Goal: Transaction & Acquisition: Purchase product/service

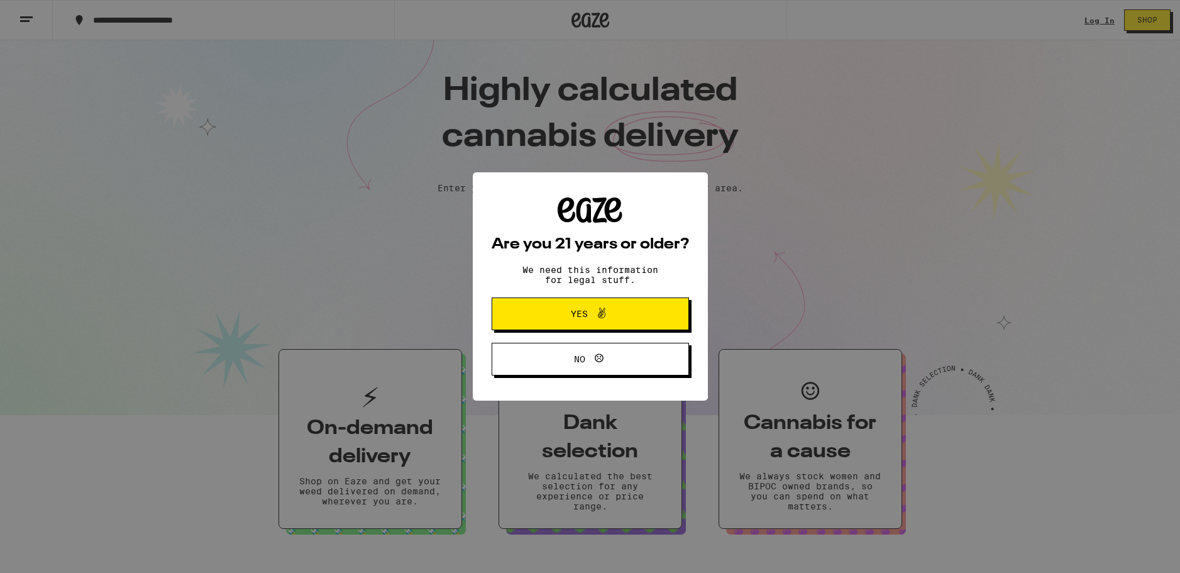
click at [597, 323] on button "Yes" at bounding box center [590, 313] width 197 height 33
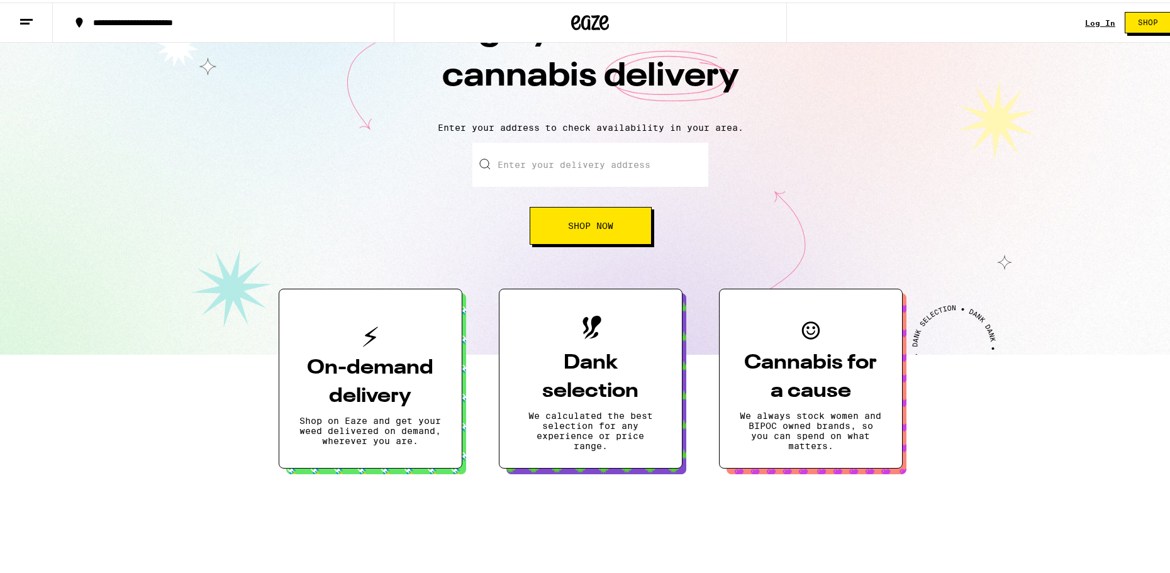
scroll to position [126, 0]
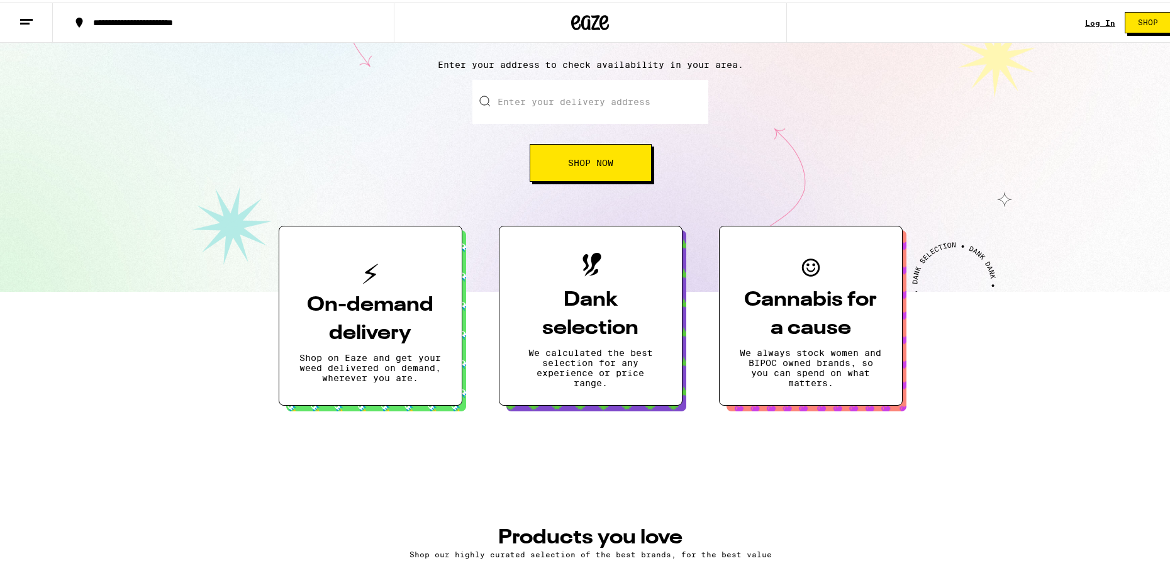
click at [1094, 19] on link "Log In" at bounding box center [1100, 20] width 30 height 8
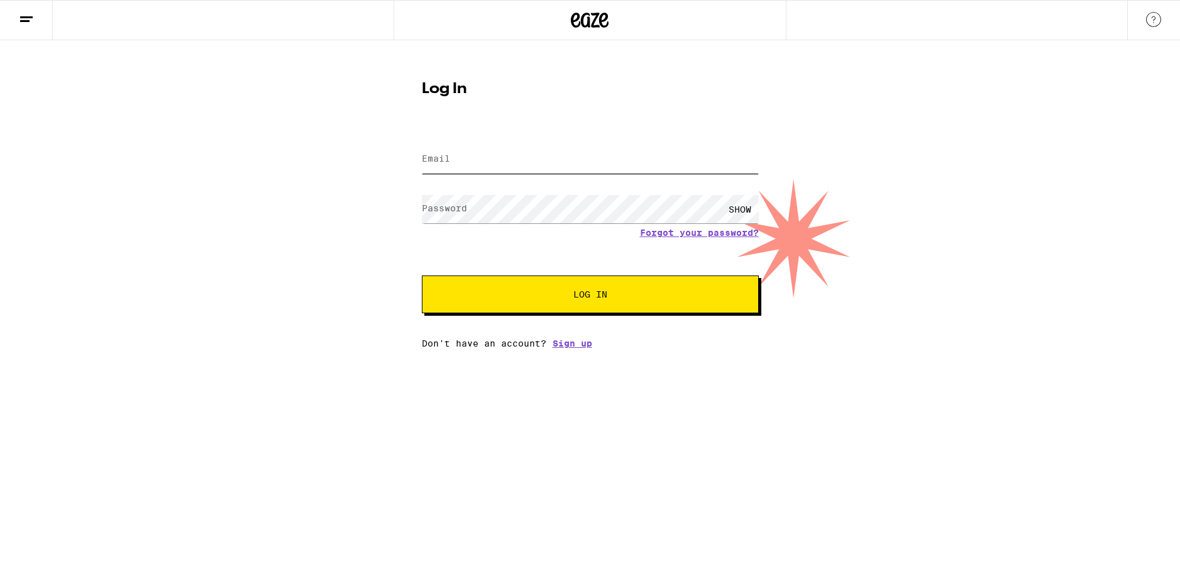
click at [626, 167] on input "Email" at bounding box center [590, 159] width 337 height 28
type input "[PERSON_NAME][EMAIL_ADDRESS][DOMAIN_NAME]"
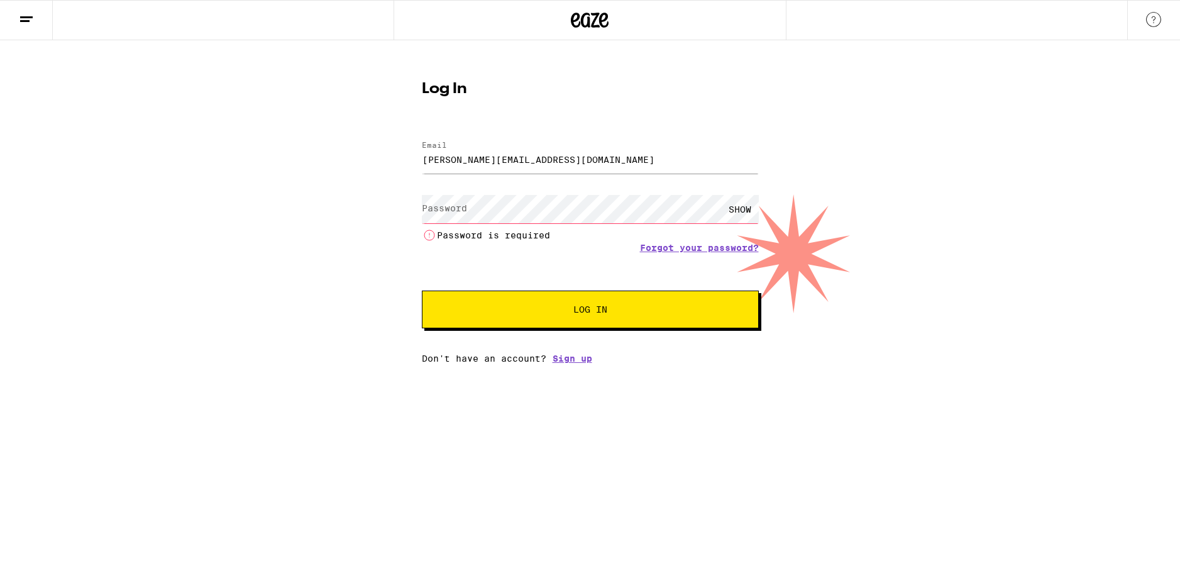
click at [746, 204] on div "SHOW" at bounding box center [740, 209] width 38 height 28
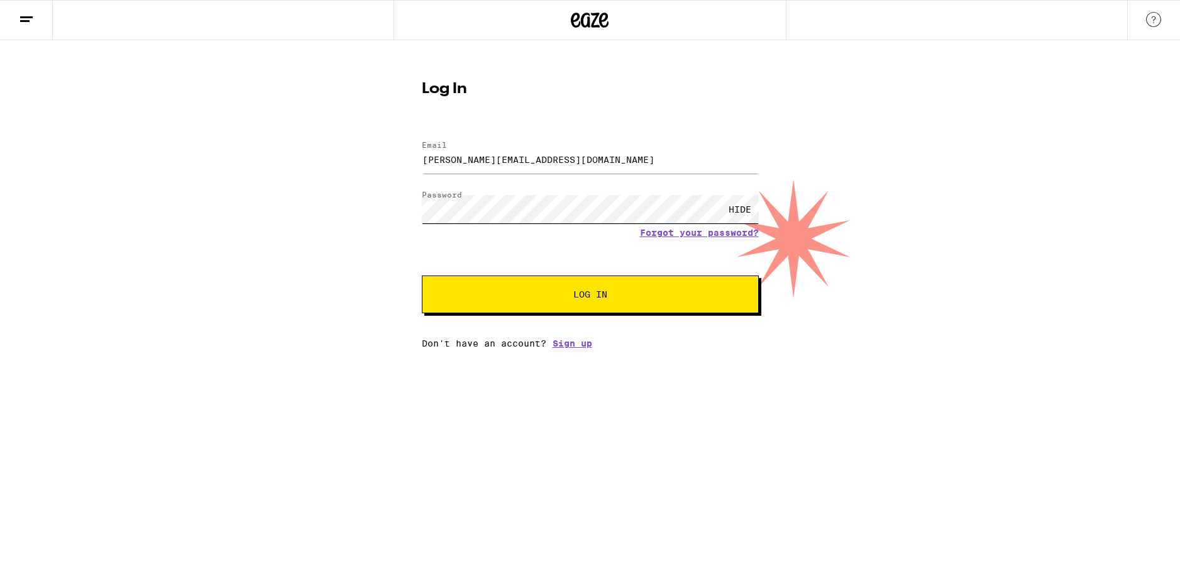
click at [422, 275] on button "Log In" at bounding box center [590, 294] width 337 height 38
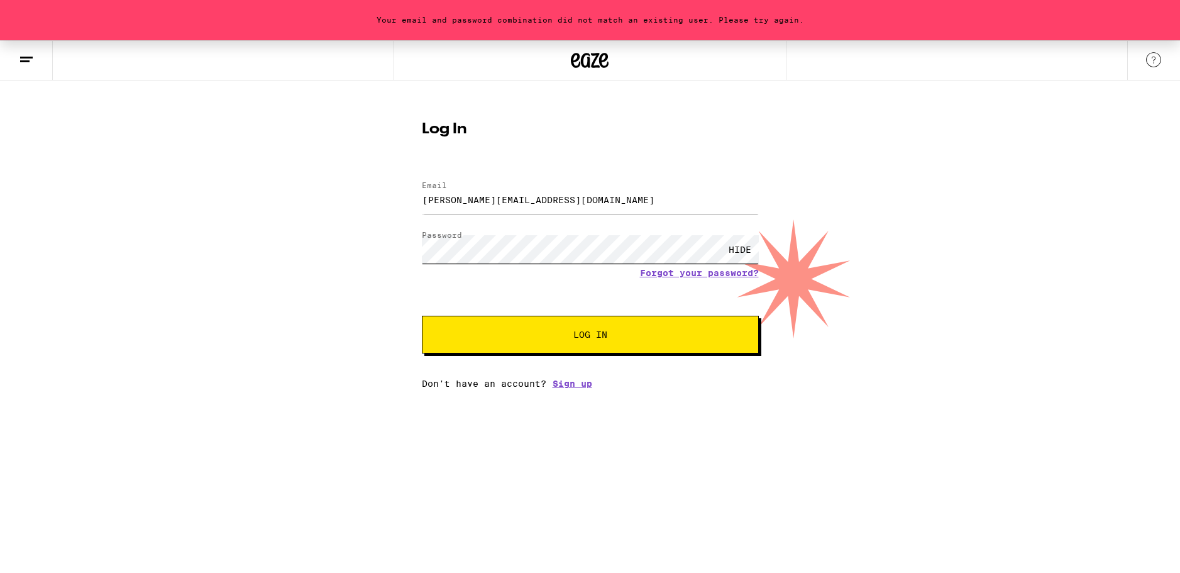
click at [422, 316] on button "Log In" at bounding box center [590, 335] width 337 height 38
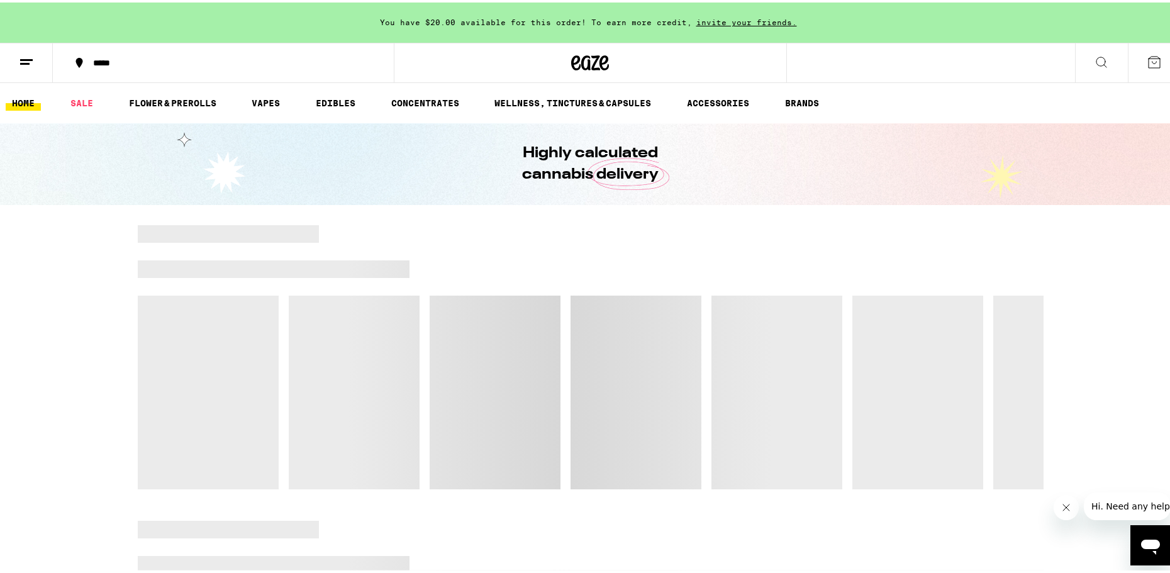
click at [85, 360] on div at bounding box center [590, 355] width 1180 height 264
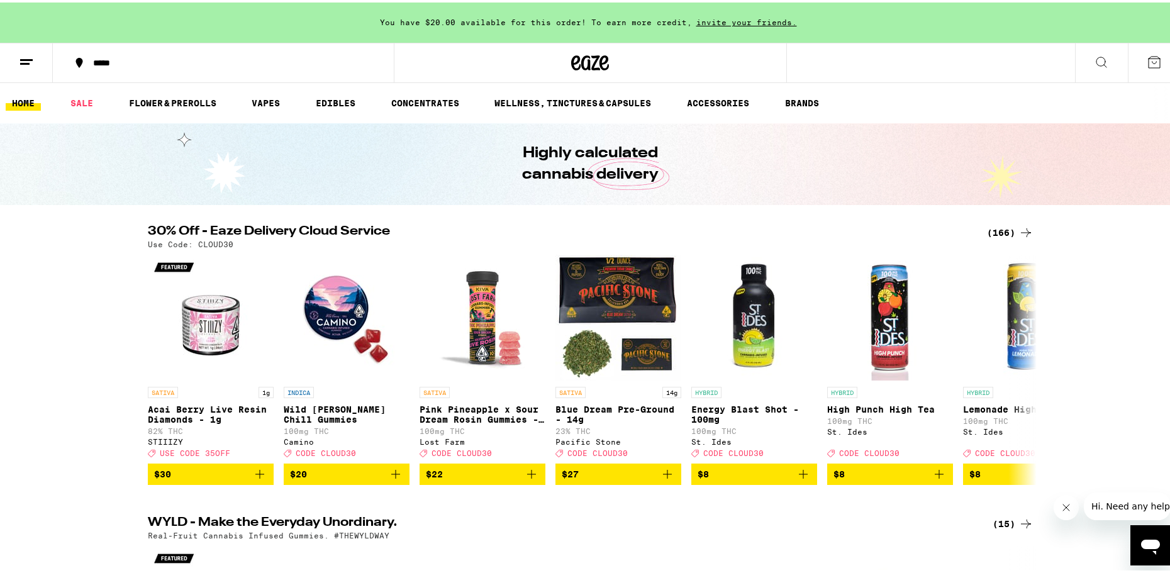
scroll to position [63, 0]
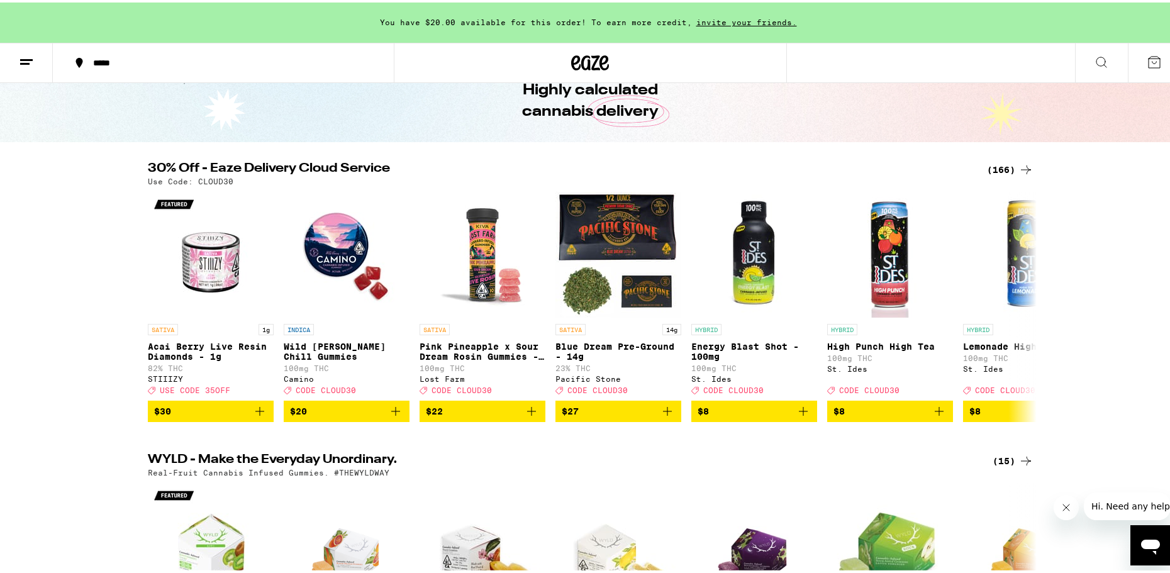
click at [1024, 163] on icon at bounding box center [1025, 167] width 15 height 15
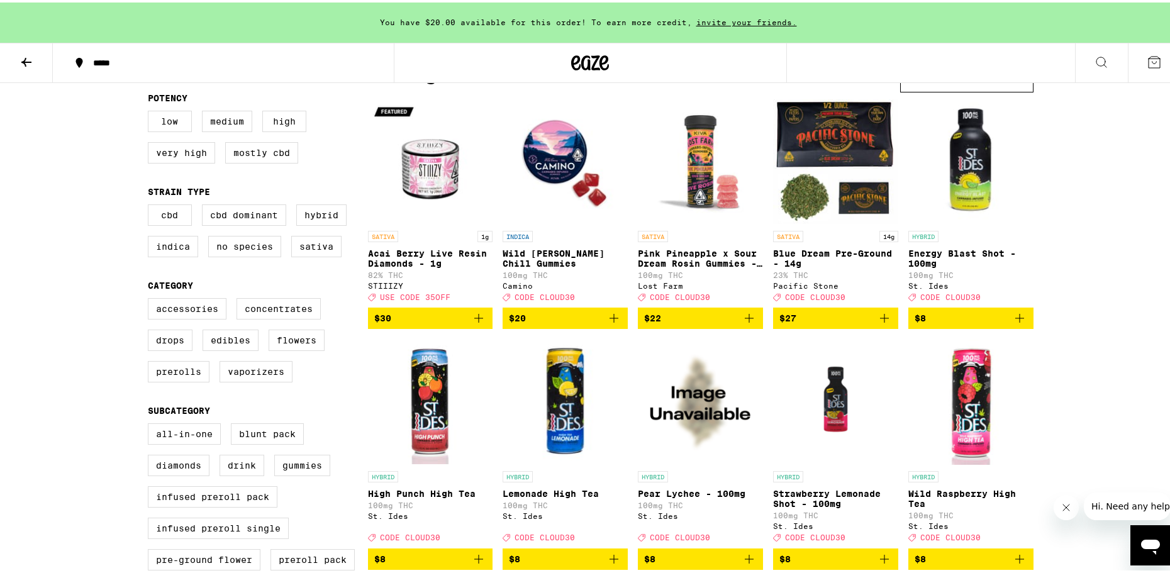
drag, startPoint x: 684, startPoint y: 298, endPoint x: 673, endPoint y: 304, distance: 12.4
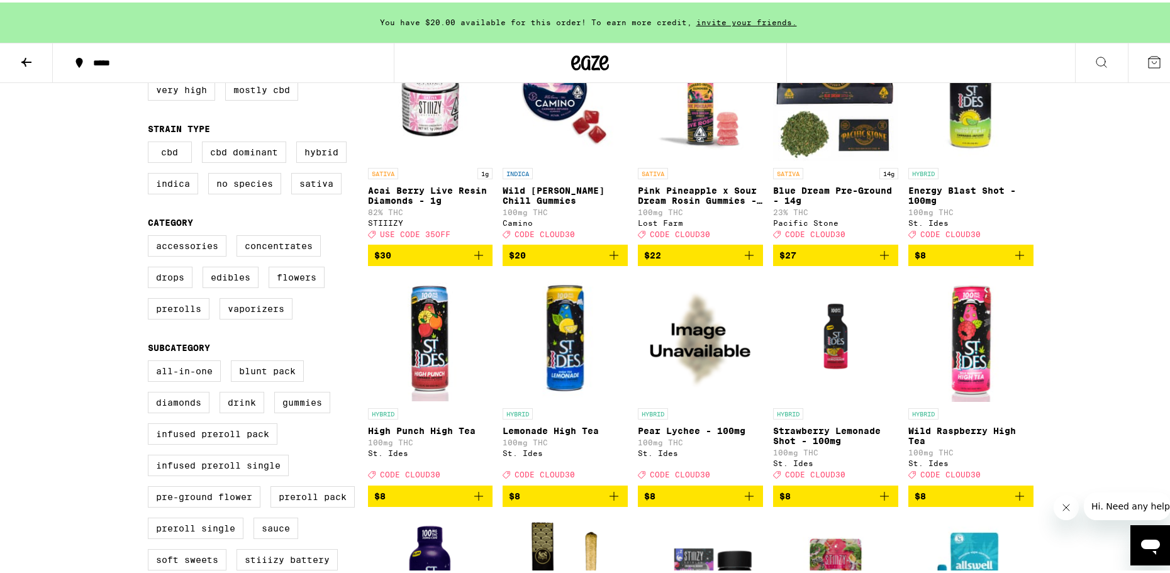
drag, startPoint x: 673, startPoint y: 304, endPoint x: 1093, endPoint y: 448, distance: 443.2
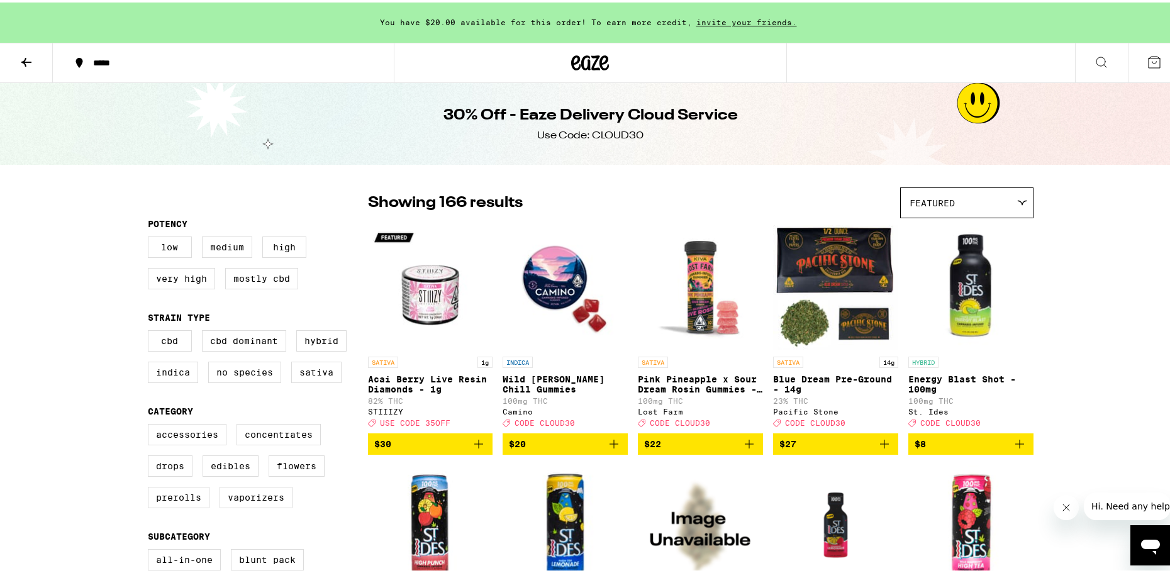
drag, startPoint x: 965, startPoint y: 406, endPoint x: 958, endPoint y: 404, distance: 7.2
drag, startPoint x: 958, startPoint y: 404, endPoint x: 936, endPoint y: 191, distance: 213.7
click at [936, 191] on div "Featured" at bounding box center [966, 200] width 132 height 30
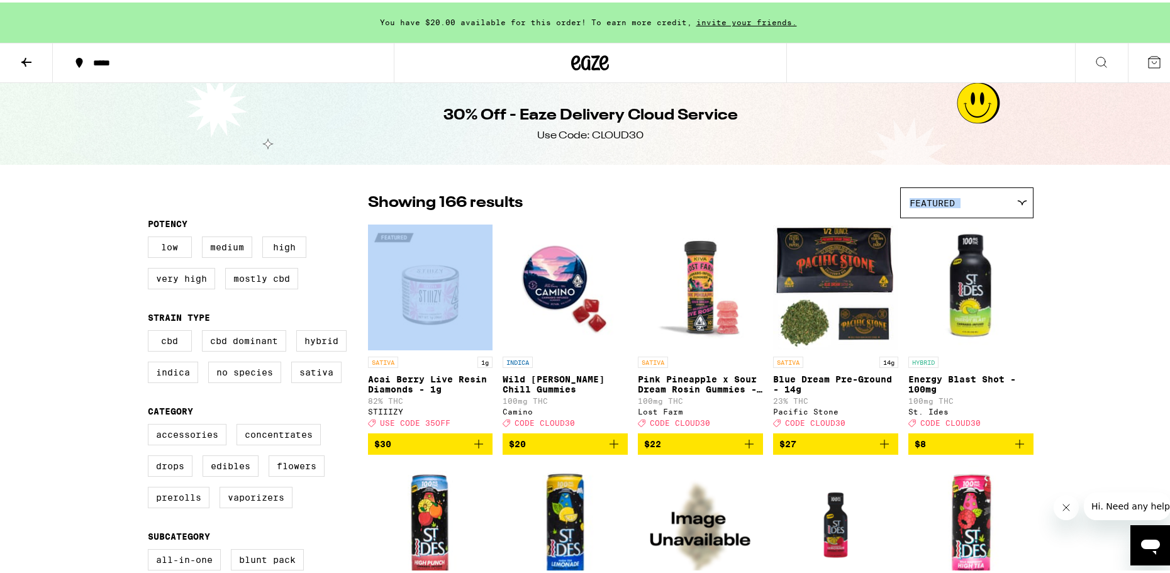
click at [936, 191] on div "Featured" at bounding box center [966, 200] width 132 height 30
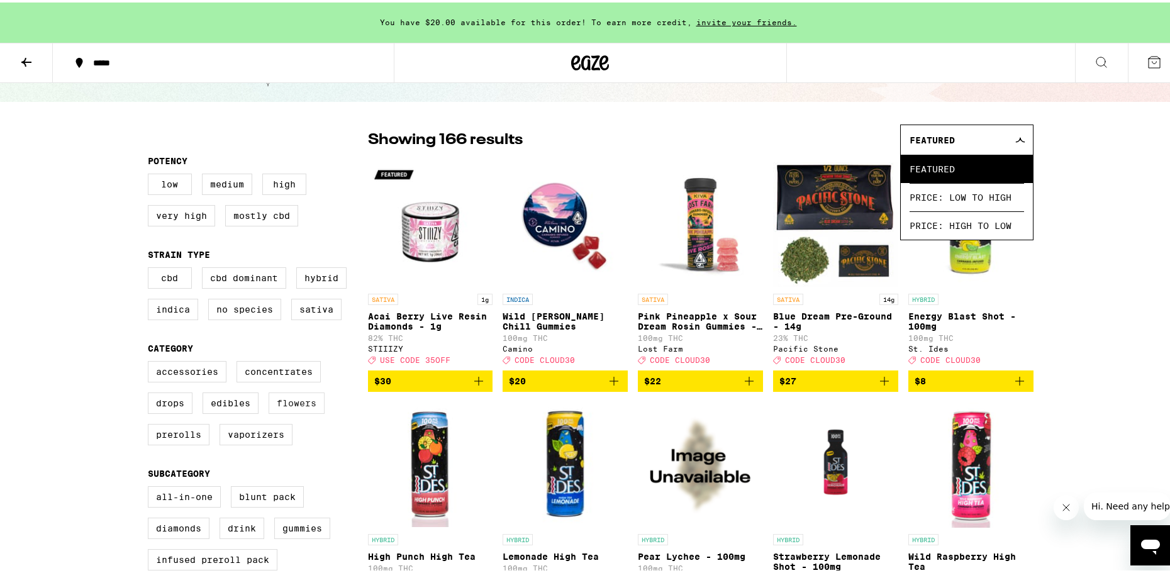
click at [298, 394] on label "Flowers" at bounding box center [296, 400] width 56 height 21
click at [151, 361] on input "Flowers" at bounding box center [150, 360] width 1 height 1
checkbox input "true"
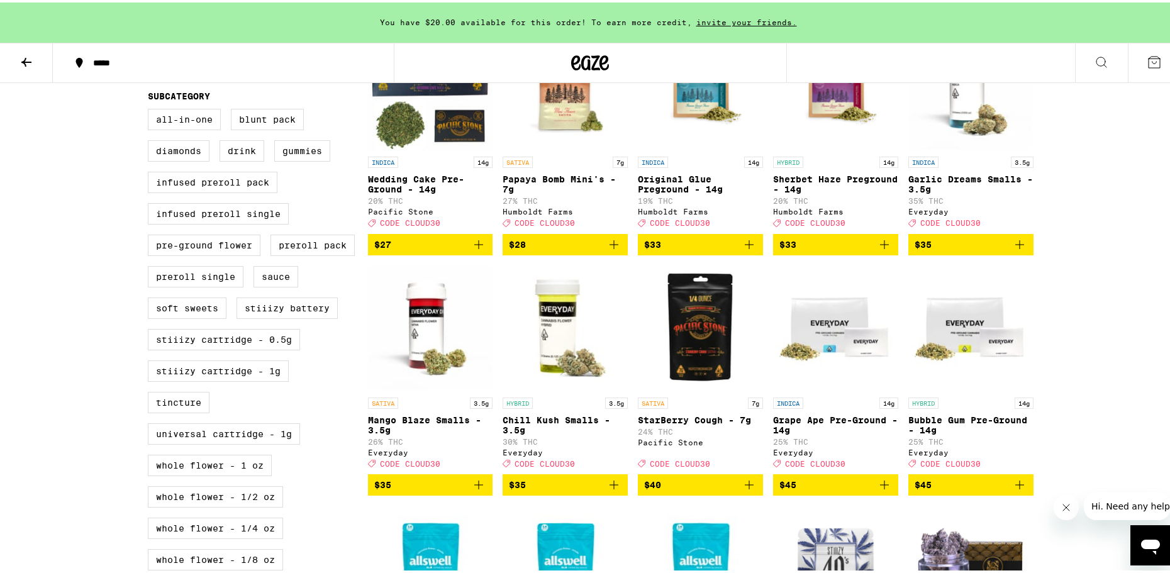
scroll to position [503, 0]
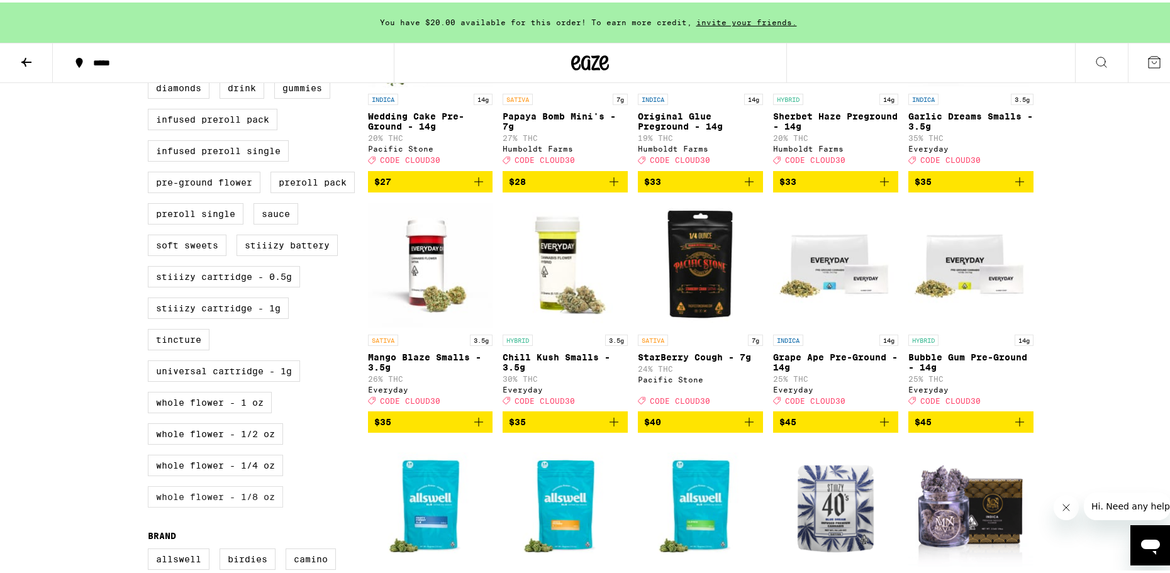
click at [243, 486] on label "Whole Flower - 1/8 oz" at bounding box center [215, 494] width 135 height 21
click at [151, 46] on input "Whole Flower - 1/8 oz" at bounding box center [150, 45] width 1 height 1
checkbox input "true"
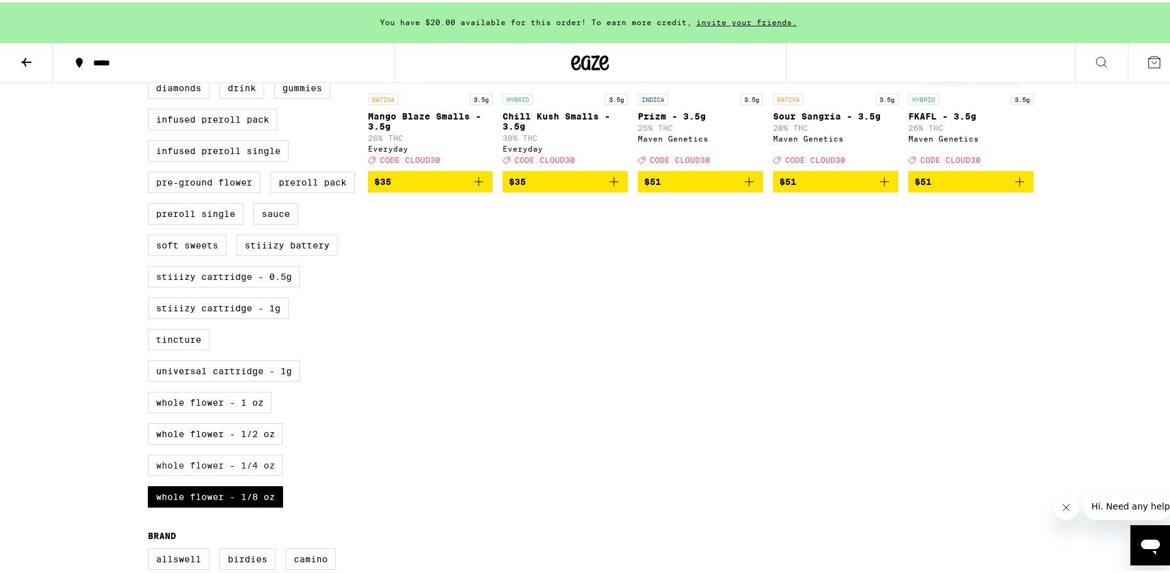
click at [253, 461] on label "Whole Flower - 1/4 oz" at bounding box center [215, 462] width 135 height 21
click at [151, 46] on input "Whole Flower - 1/4 oz" at bounding box center [150, 45] width 1 height 1
checkbox input "true"
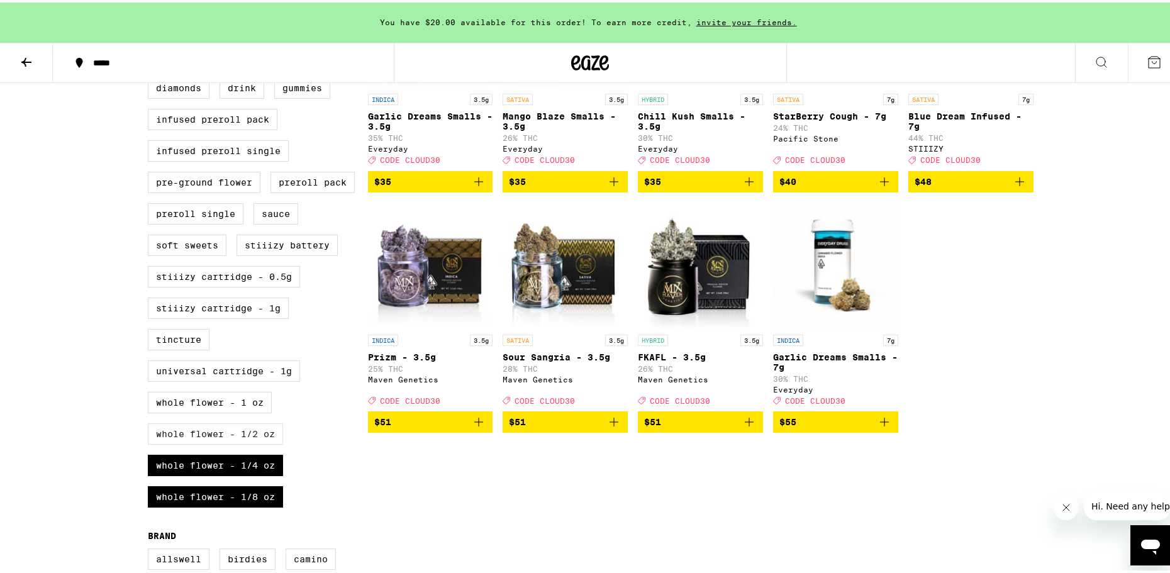
click at [260, 433] on label "Whole Flower - 1/2 oz" at bounding box center [215, 431] width 135 height 21
click at [151, 46] on input "Whole Flower - 1/2 oz" at bounding box center [150, 45] width 1 height 1
checkbox input "true"
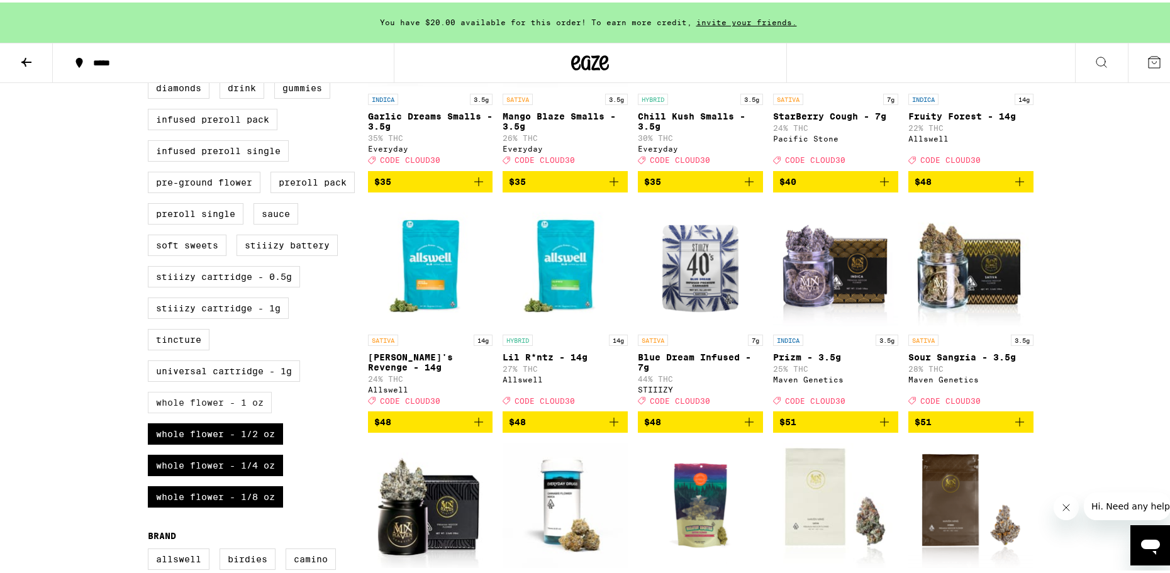
click at [245, 404] on label "Whole Flower - 1 oz" at bounding box center [210, 399] width 124 height 21
click at [151, 46] on input "Whole Flower - 1 oz" at bounding box center [150, 45] width 1 height 1
checkbox input "true"
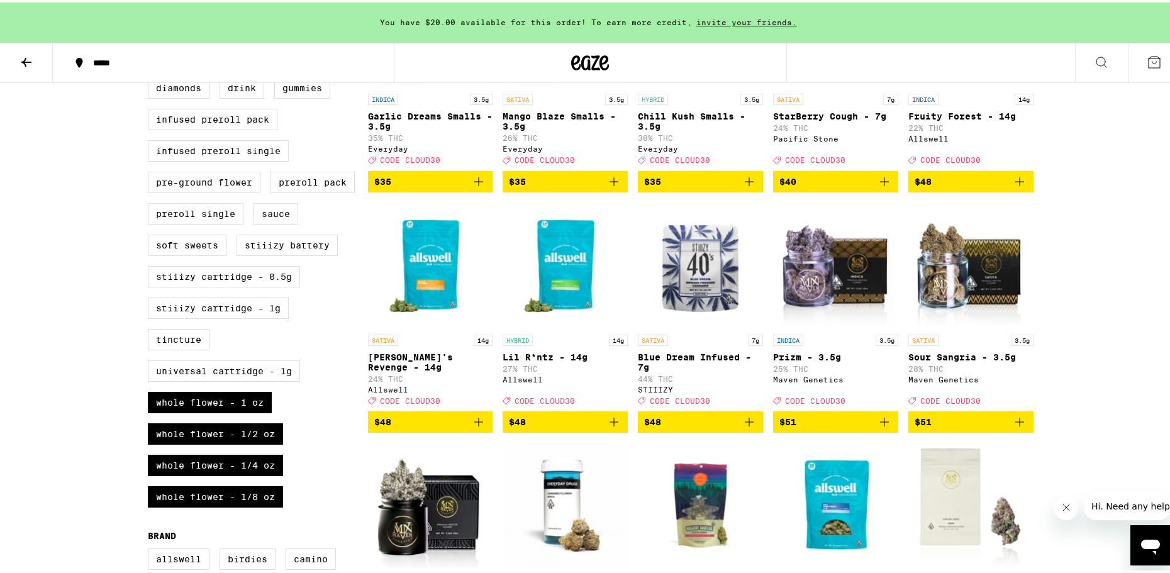
scroll to position [252, 0]
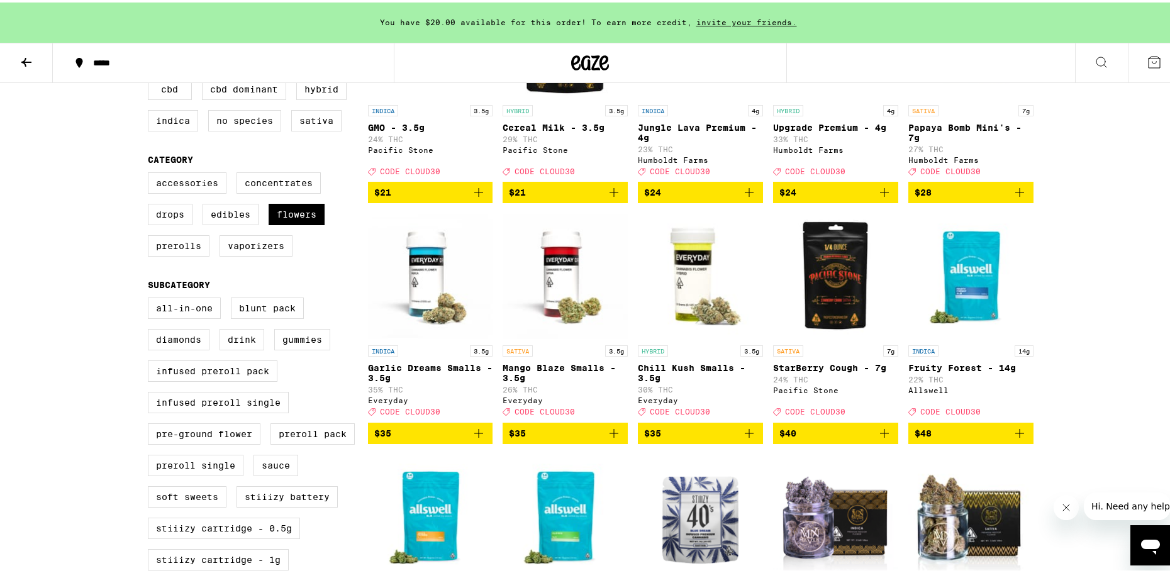
drag, startPoint x: 379, startPoint y: 377, endPoint x: 1058, endPoint y: 268, distance: 687.7
click at [1058, 268] on div "You have $20.00 available for this order! To earn more credit, invite your frie…" at bounding box center [590, 563] width 1180 height 1631
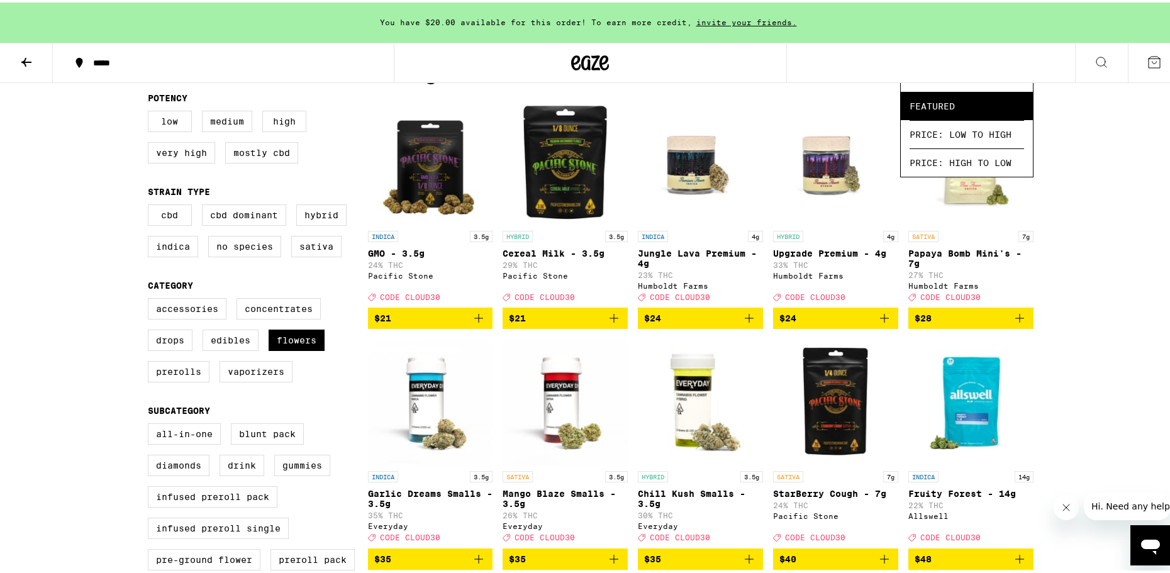
scroll to position [63, 0]
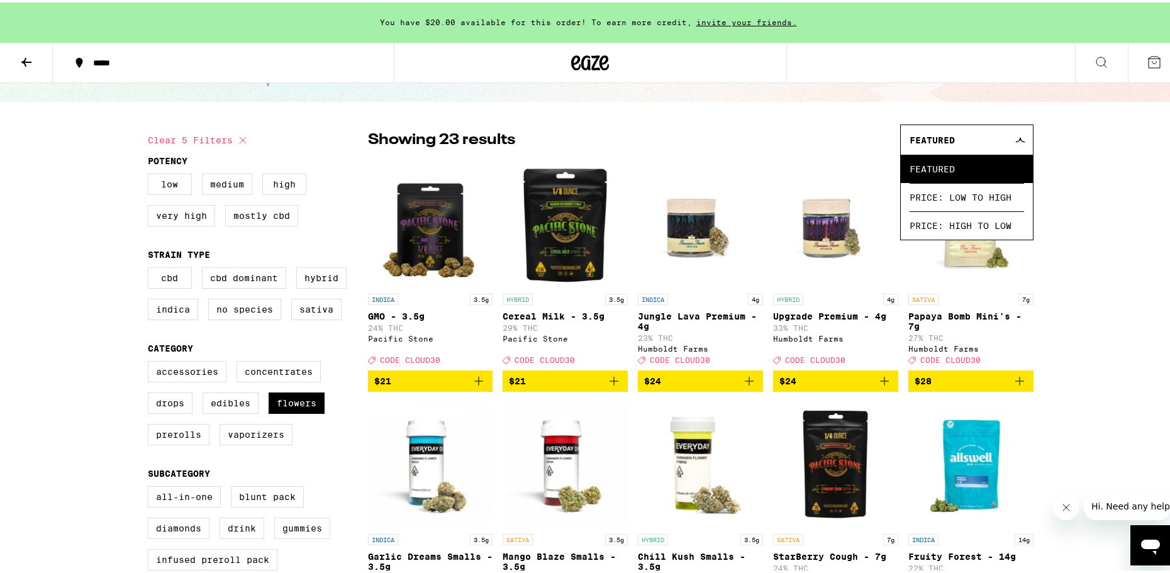
drag, startPoint x: 1053, startPoint y: 268, endPoint x: 1083, endPoint y: 287, distance: 36.1
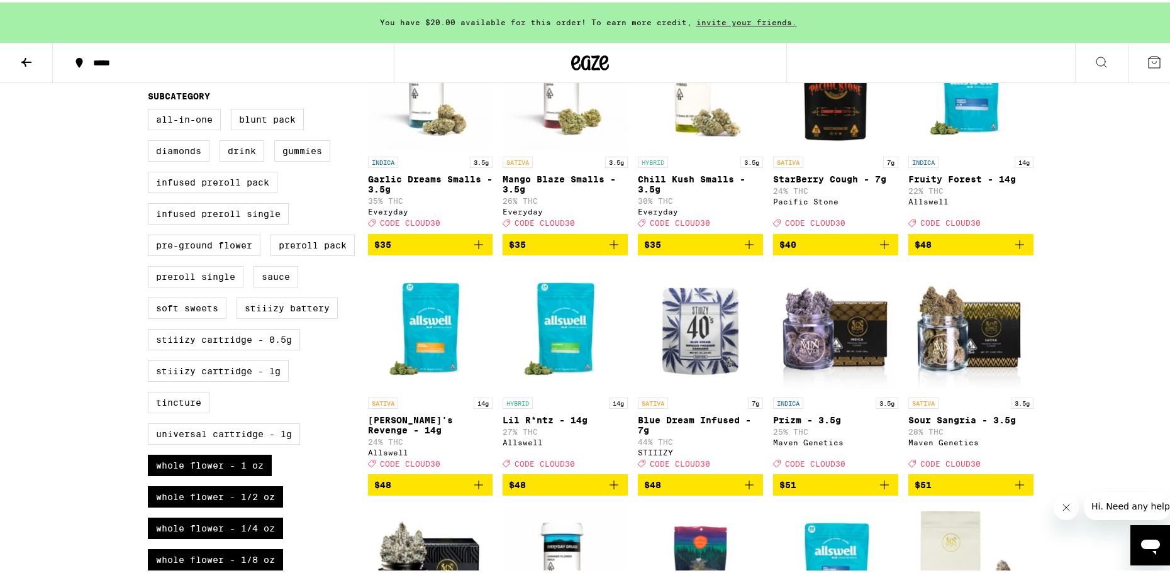
scroll to position [252, 0]
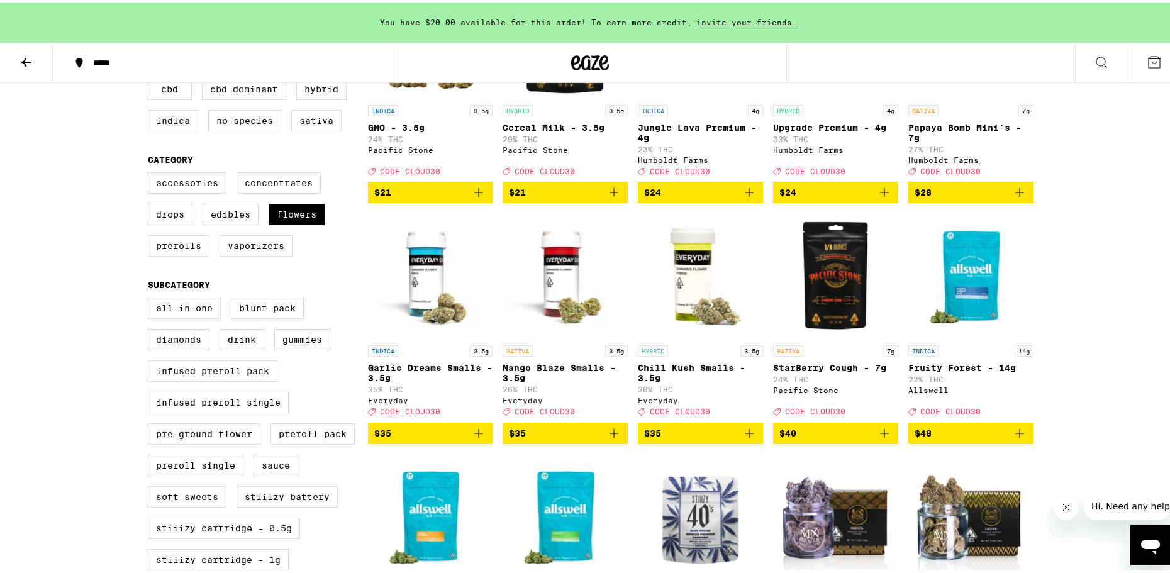
click at [474, 429] on icon "Add to bag" at bounding box center [478, 430] width 15 height 15
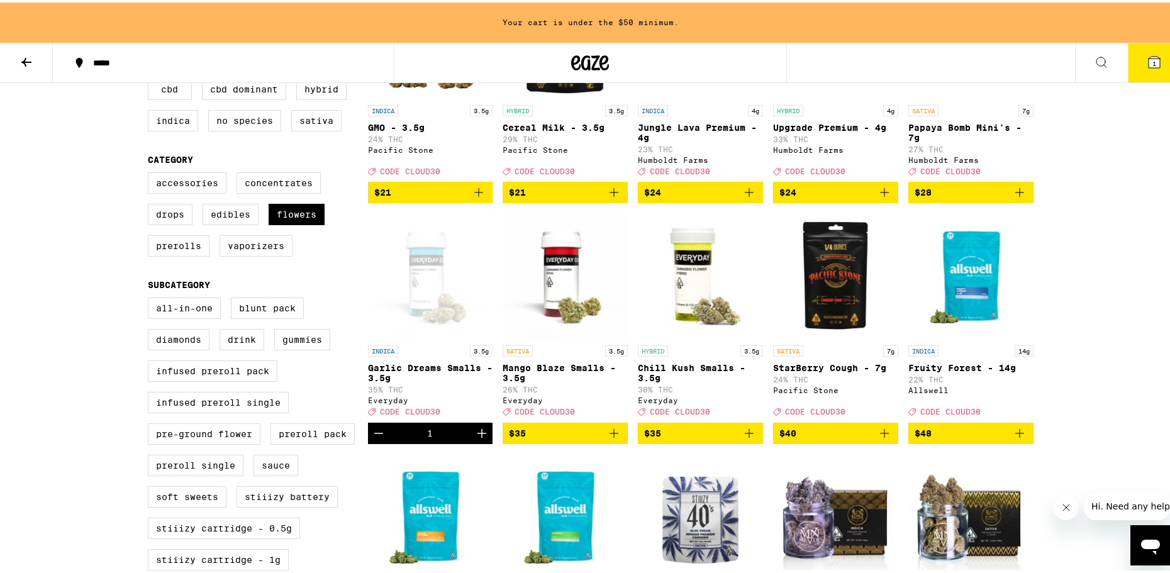
scroll to position [126, 0]
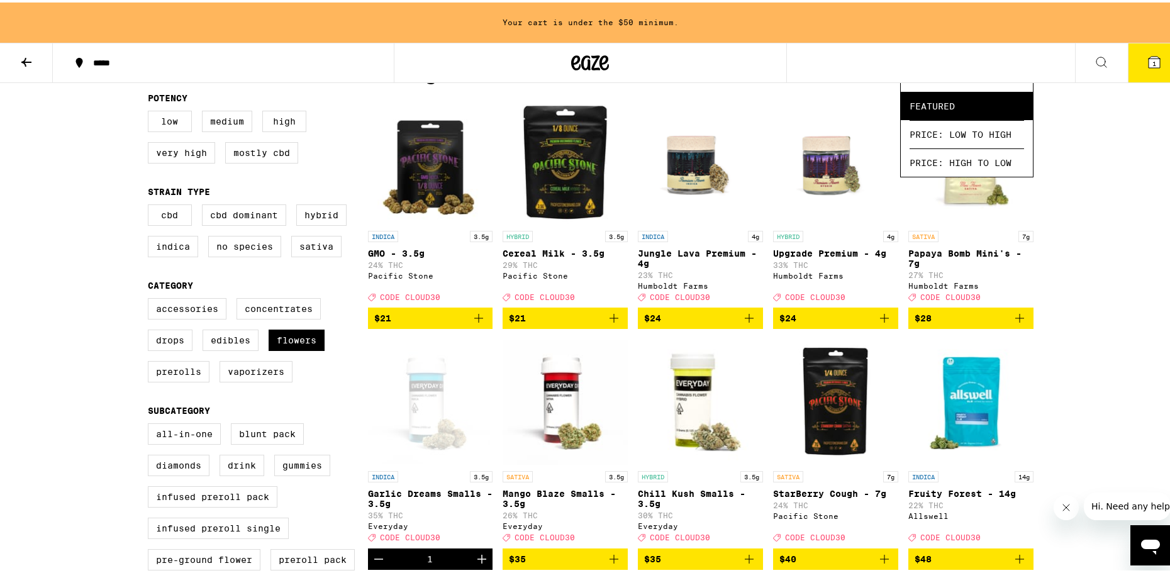
click at [879, 309] on icon "Add to bag" at bounding box center [884, 315] width 15 height 15
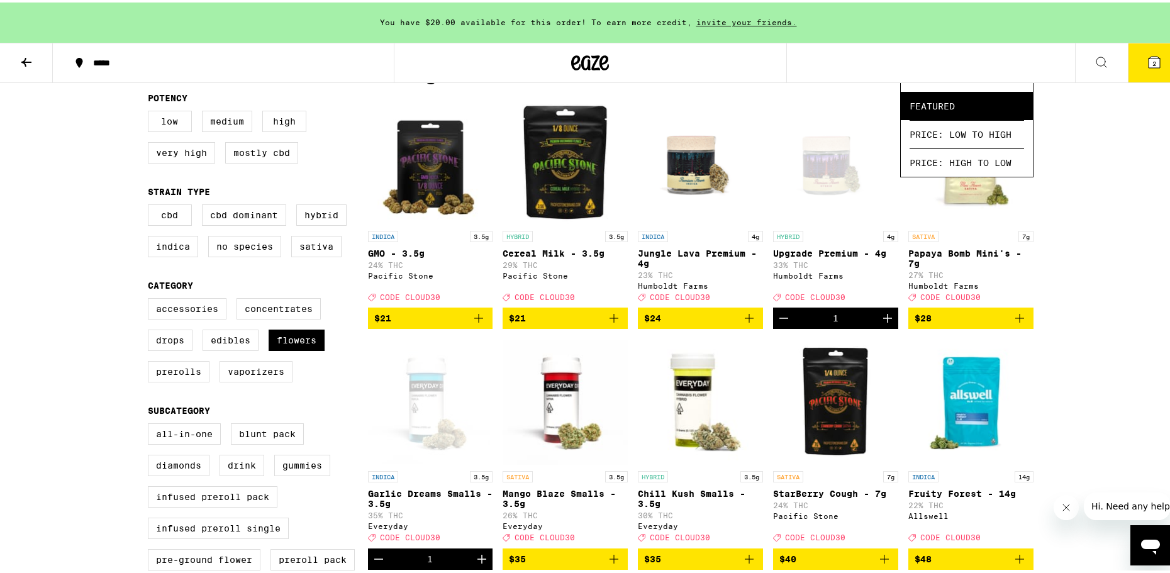
click at [1127, 69] on button "2" at bounding box center [1153, 60] width 53 height 39
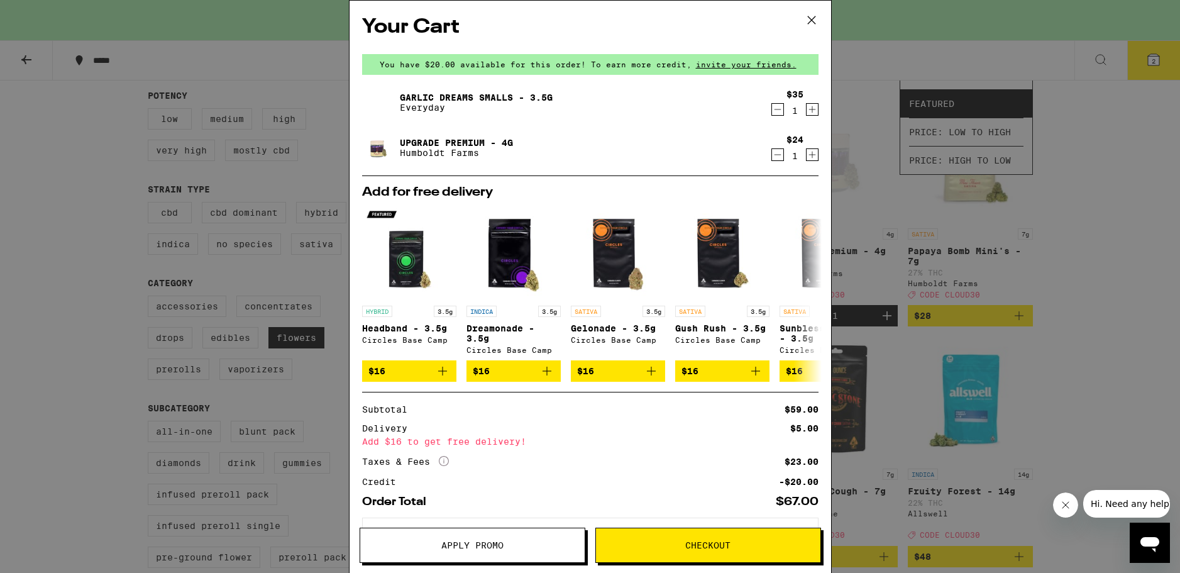
click at [558, 549] on span "Apply Promo" at bounding box center [472, 545] width 224 height 9
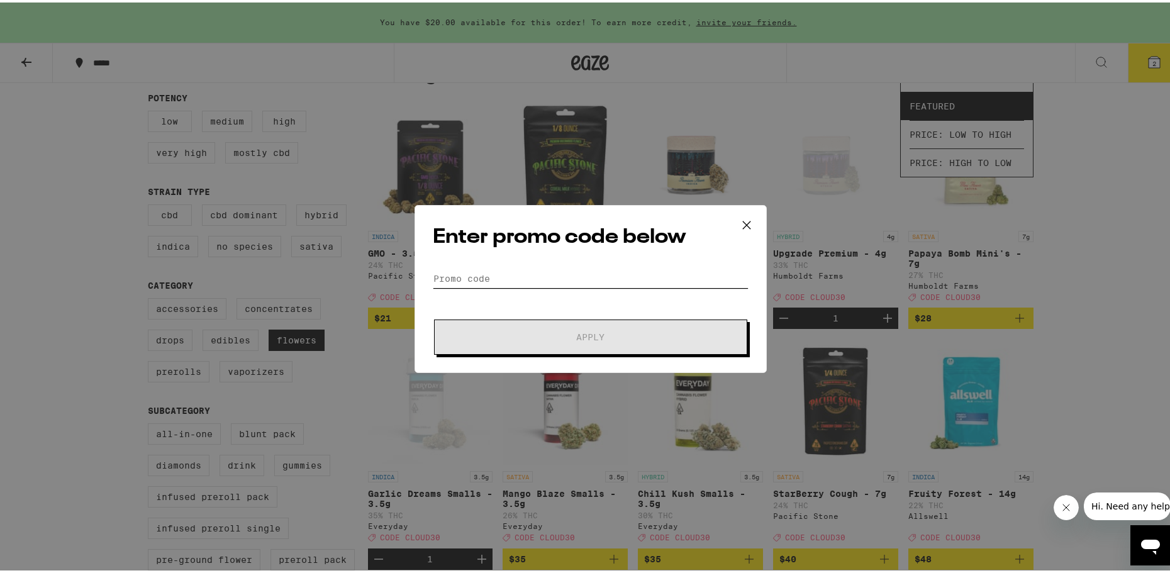
click at [475, 278] on input "Promo Code" at bounding box center [591, 276] width 316 height 19
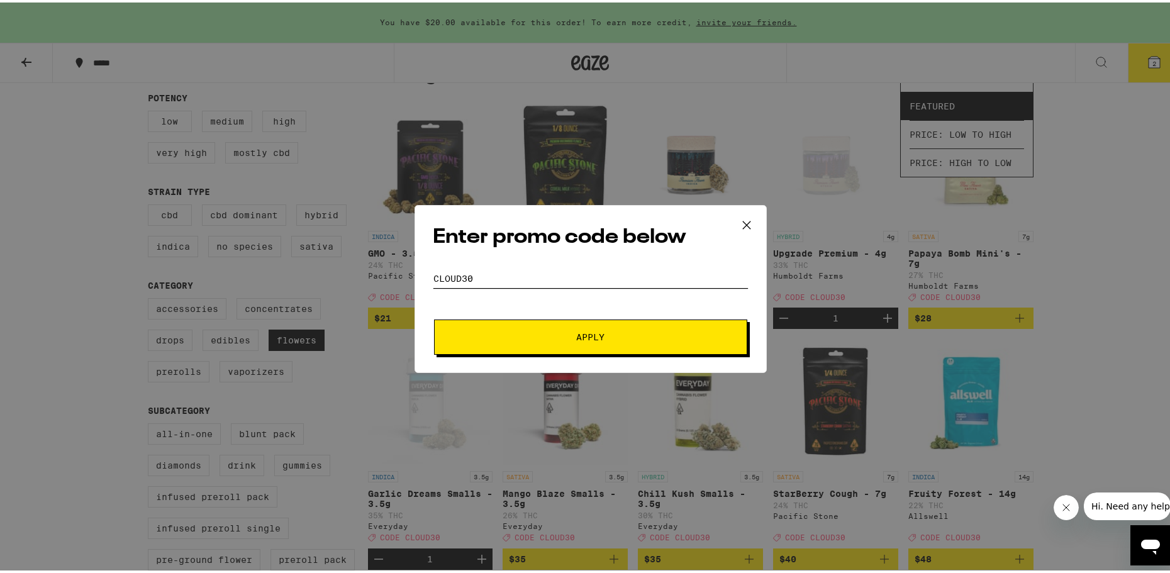
type input "cloud30"
click at [526, 334] on span "Apply" at bounding box center [590, 334] width 226 height 9
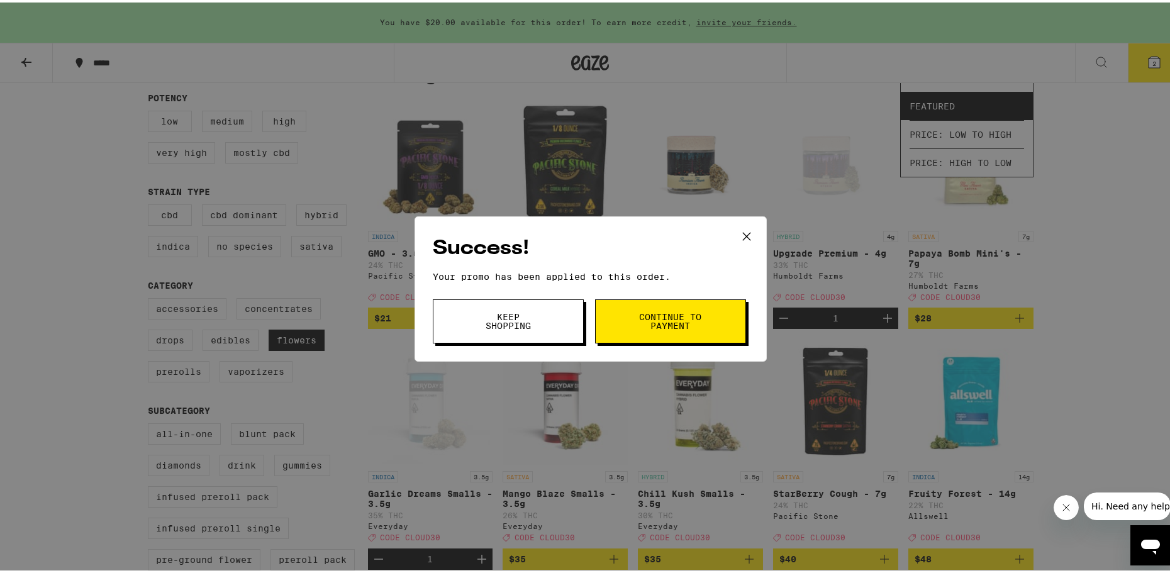
click at [689, 332] on button "Continue to payment" at bounding box center [670, 319] width 151 height 44
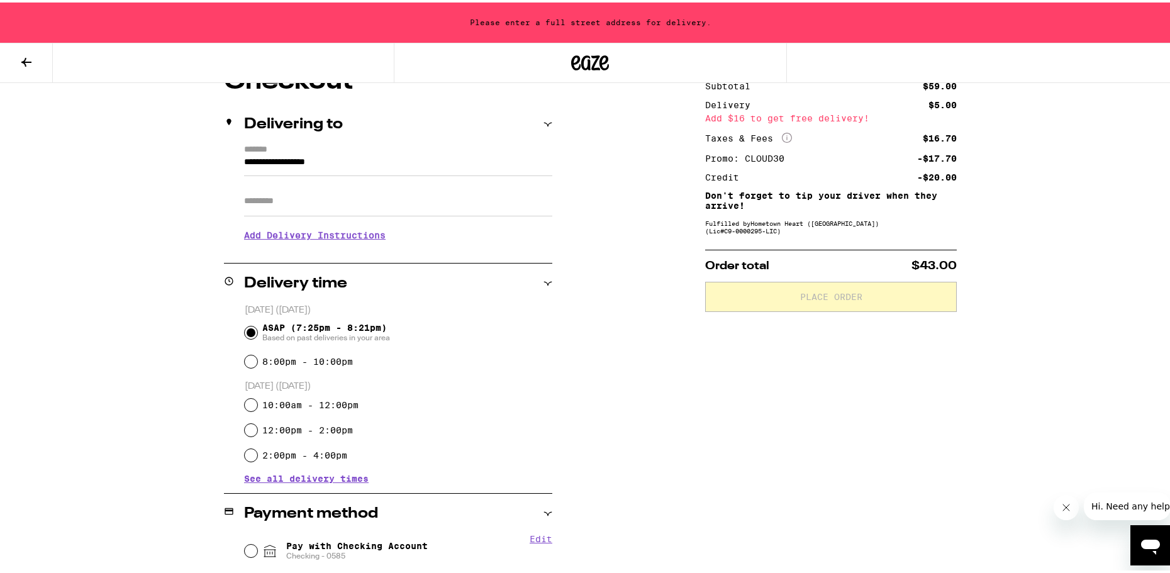
scroll to position [252, 0]
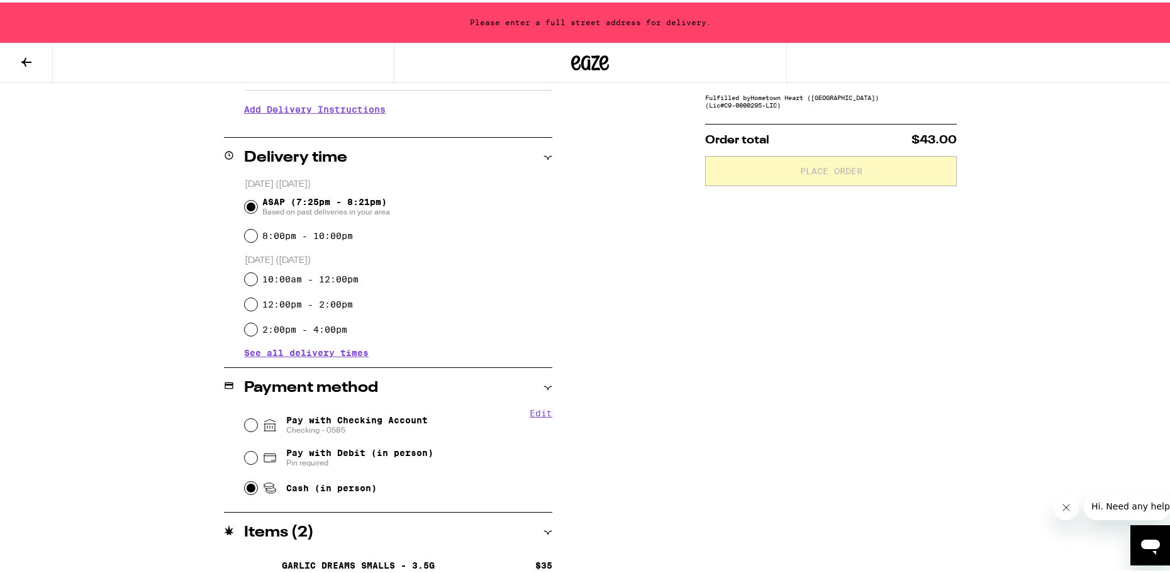
click at [245, 482] on input "Cash (in person)" at bounding box center [251, 485] width 13 height 13
radio input "true"
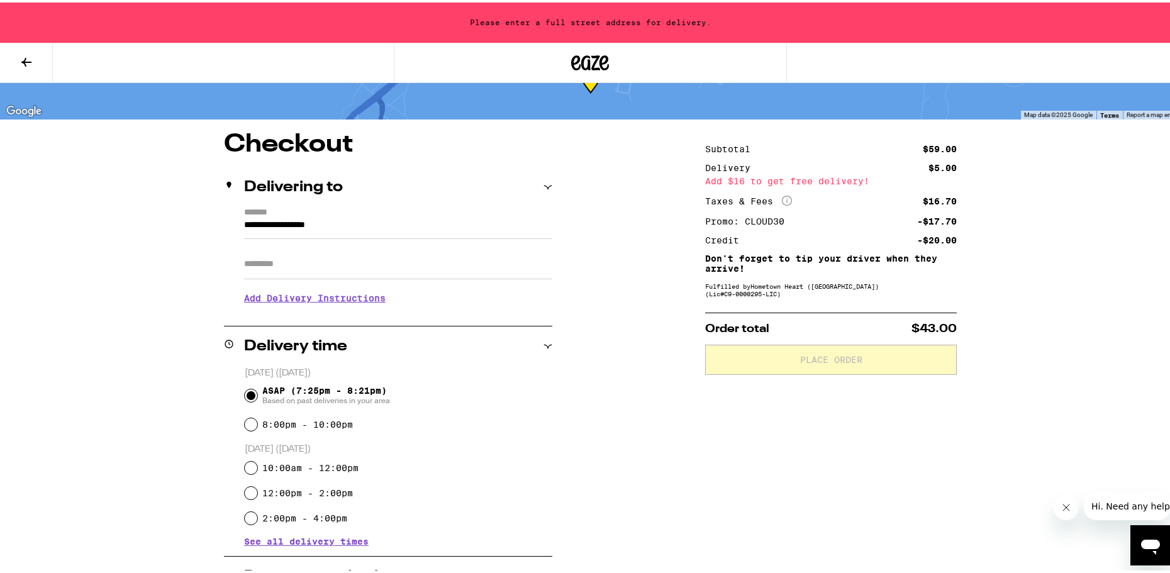
scroll to position [0, 0]
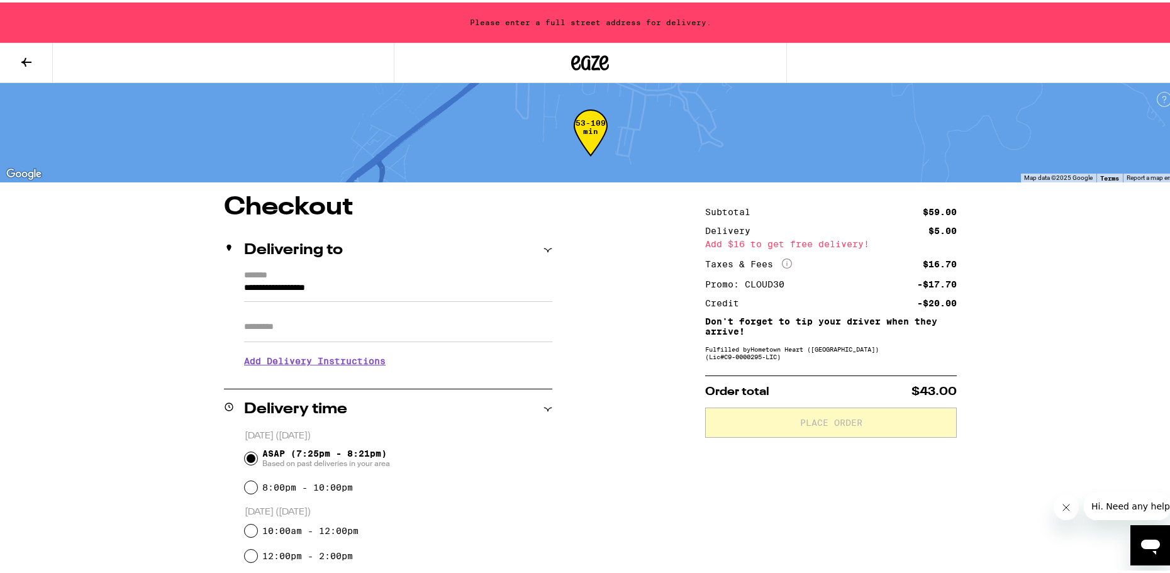
click at [328, 252] on h2 "Delivering to" at bounding box center [293, 247] width 99 height 15
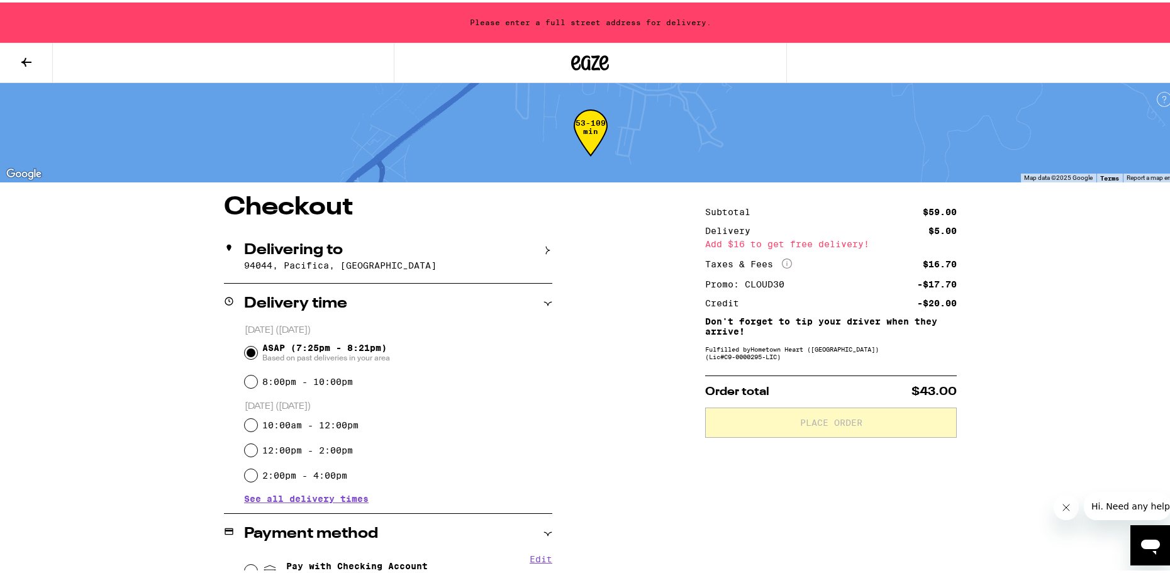
click at [331, 248] on h2 "Delivering to" at bounding box center [293, 247] width 99 height 15
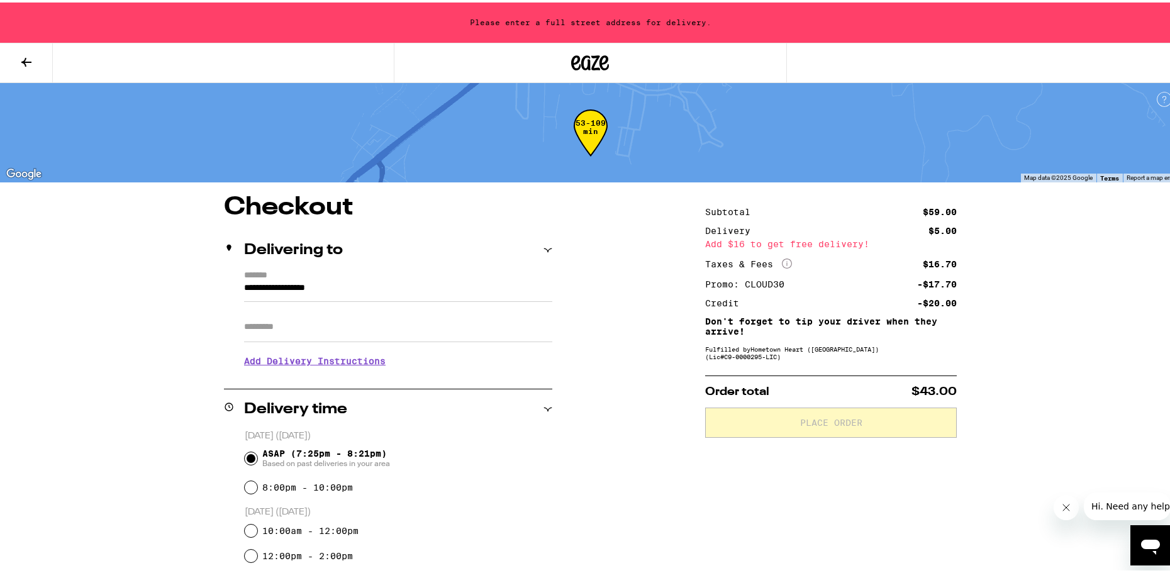
click at [604, 8] on div "Please enter a full street address for delivery." at bounding box center [590, 20] width 1180 height 40
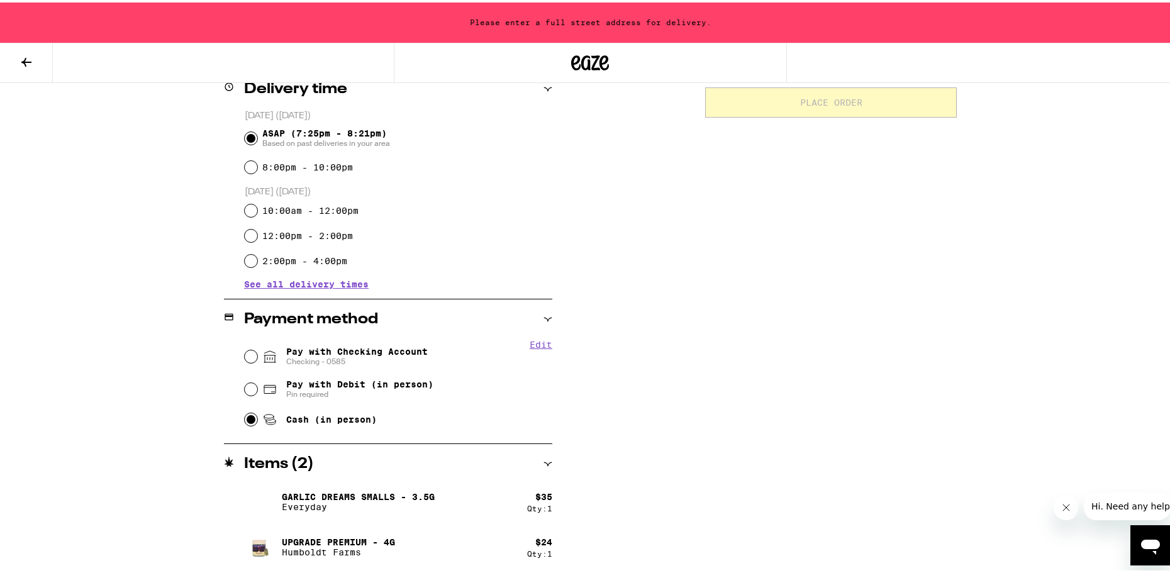
scroll to position [6, 0]
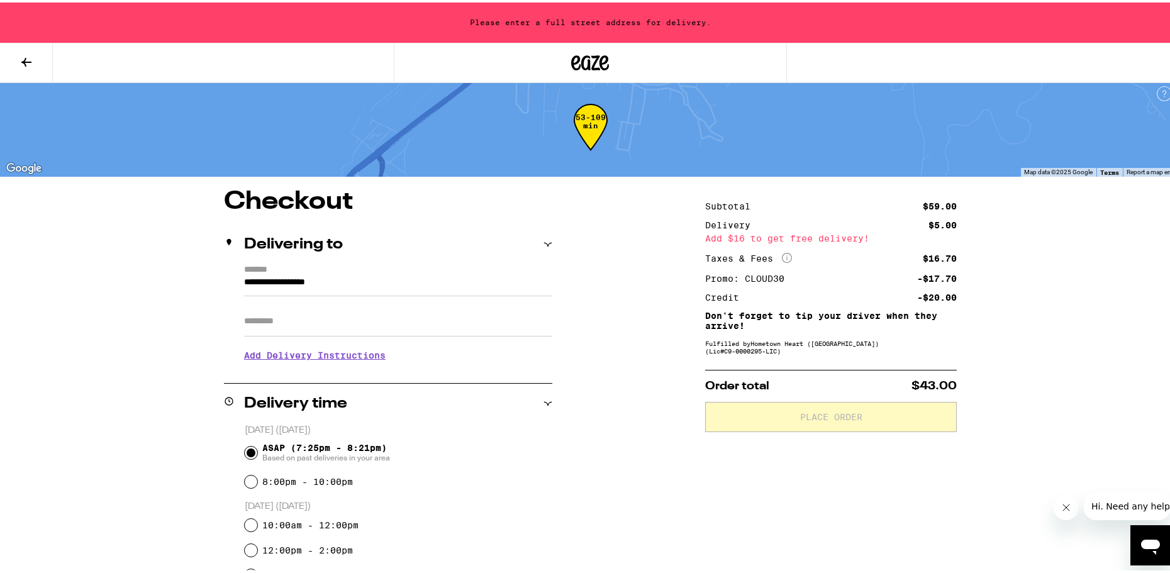
click at [365, 276] on input "**********" at bounding box center [398, 282] width 308 height 21
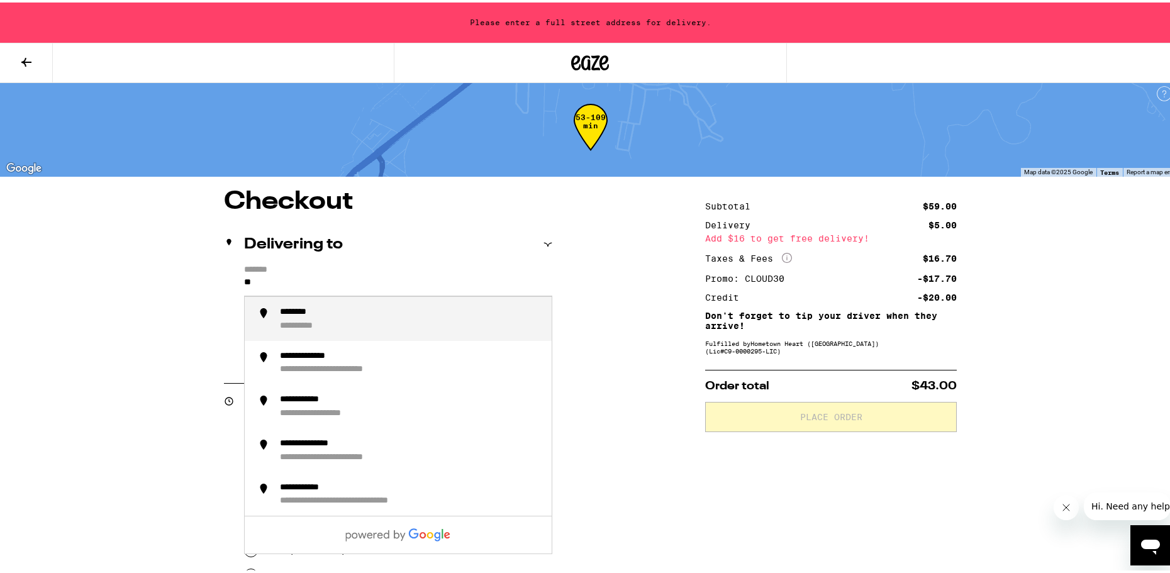
type input "*"
click at [409, 327] on div "**********" at bounding box center [411, 316] width 262 height 24
type input "**********"
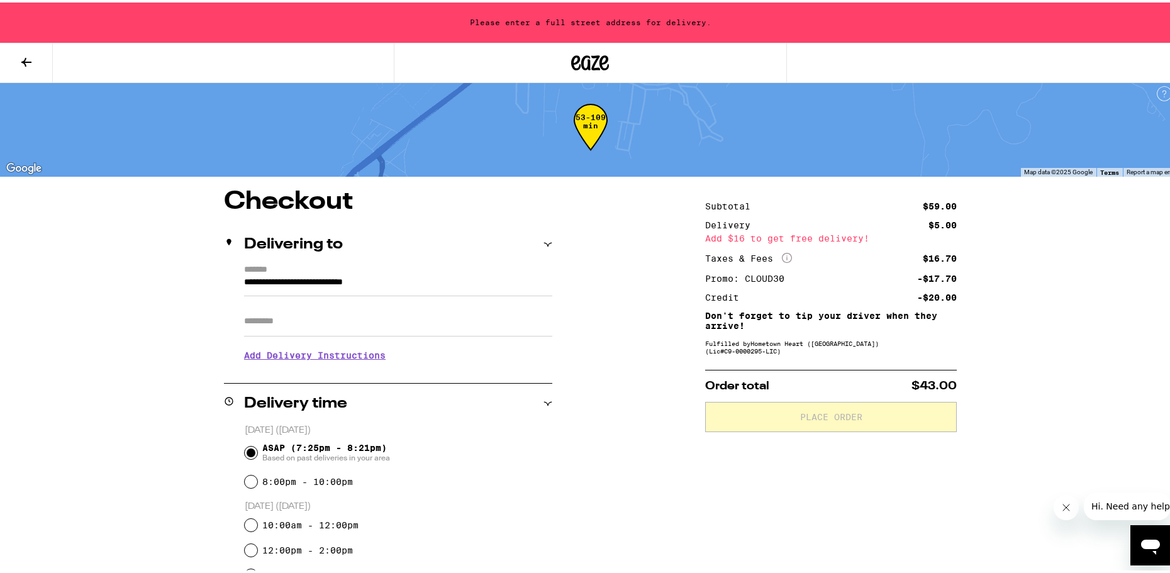
scroll to position [0, 0]
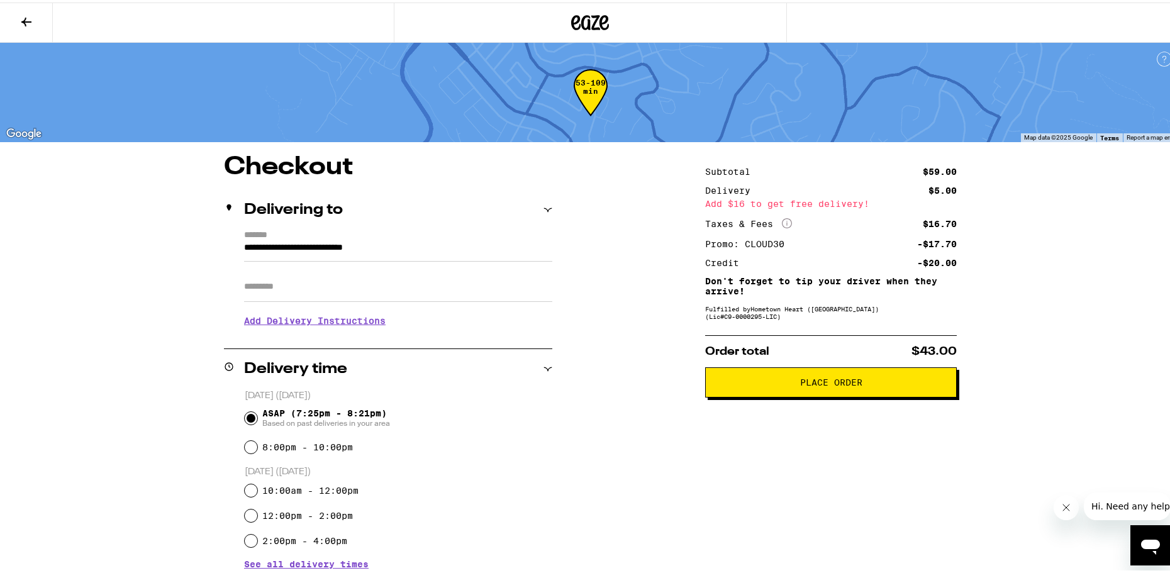
click at [797, 370] on button "Place Order" at bounding box center [831, 380] width 252 height 30
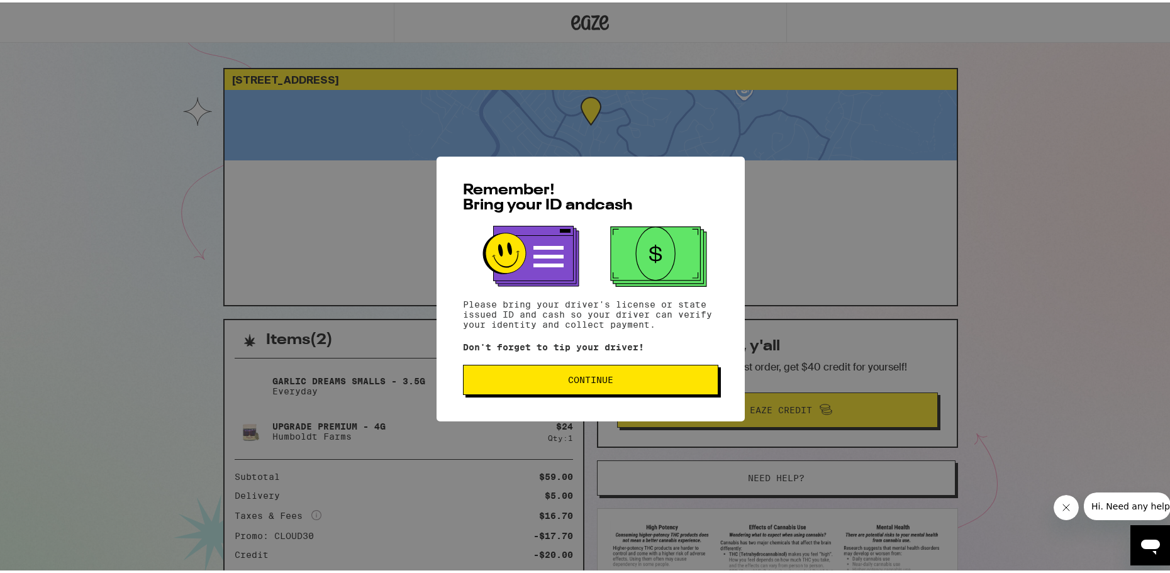
click at [584, 368] on button "Continue" at bounding box center [590, 377] width 255 height 30
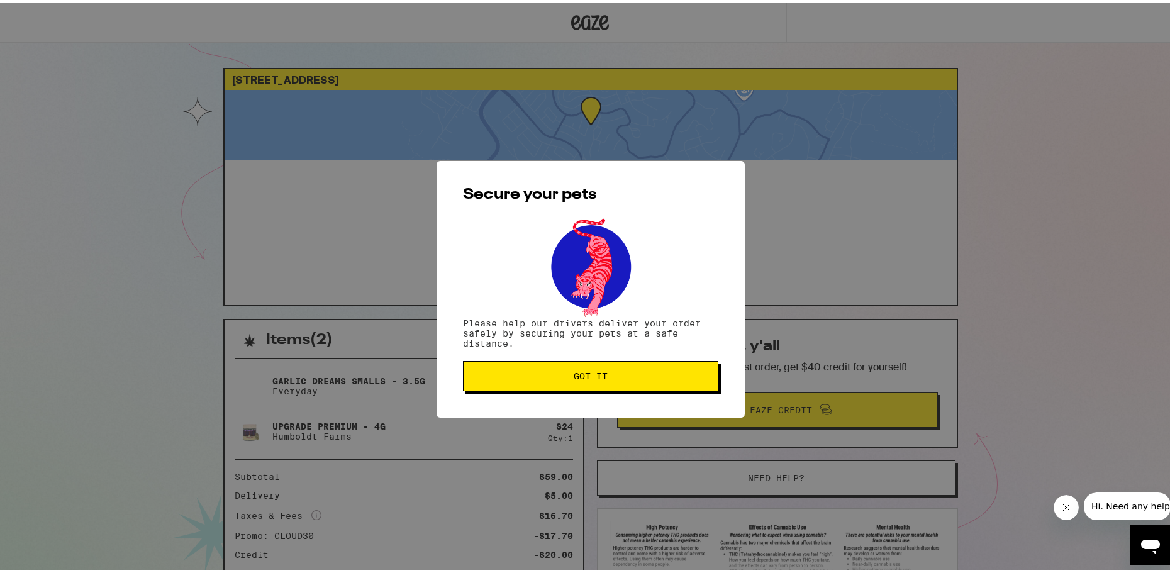
click at [648, 377] on span "Got it" at bounding box center [590, 373] width 234 height 9
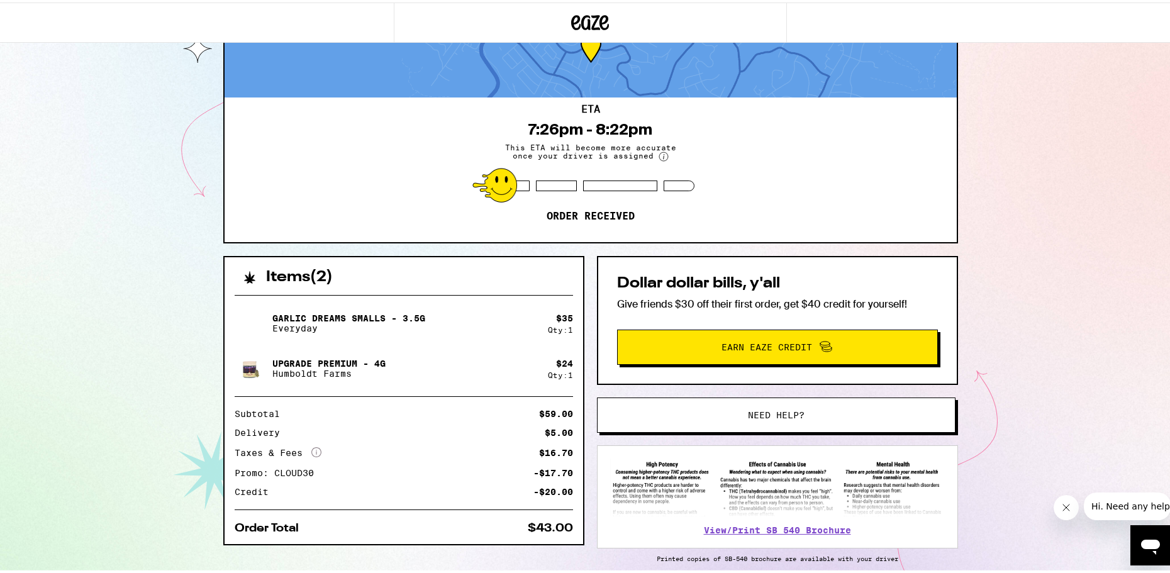
scroll to position [113, 0]
